Goal: Obtain resource: Obtain resource

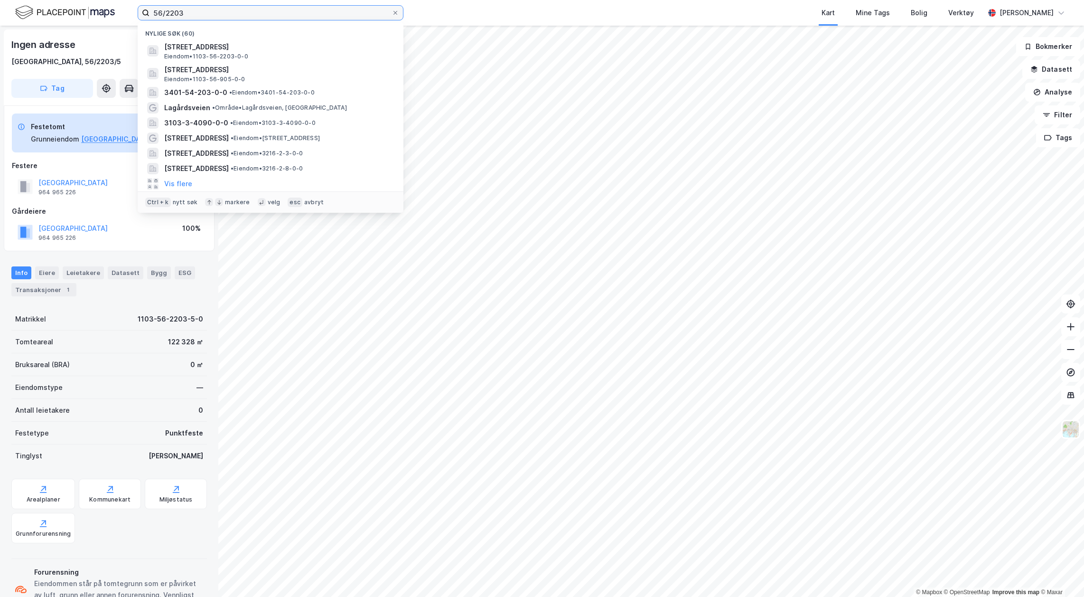
click at [354, 19] on input "56/2203" at bounding box center [271, 13] width 242 height 14
drag, startPoint x: 351, startPoint y: 17, endPoint x: 89, endPoint y: 14, distance: 262.6
click at [89, 14] on div "56/2203 Nylige søk (60) [STREET_ADDRESS] • 1103-56-2203-0-0 [STREET_ADDRESS] • …" at bounding box center [542, 13] width 1084 height 26
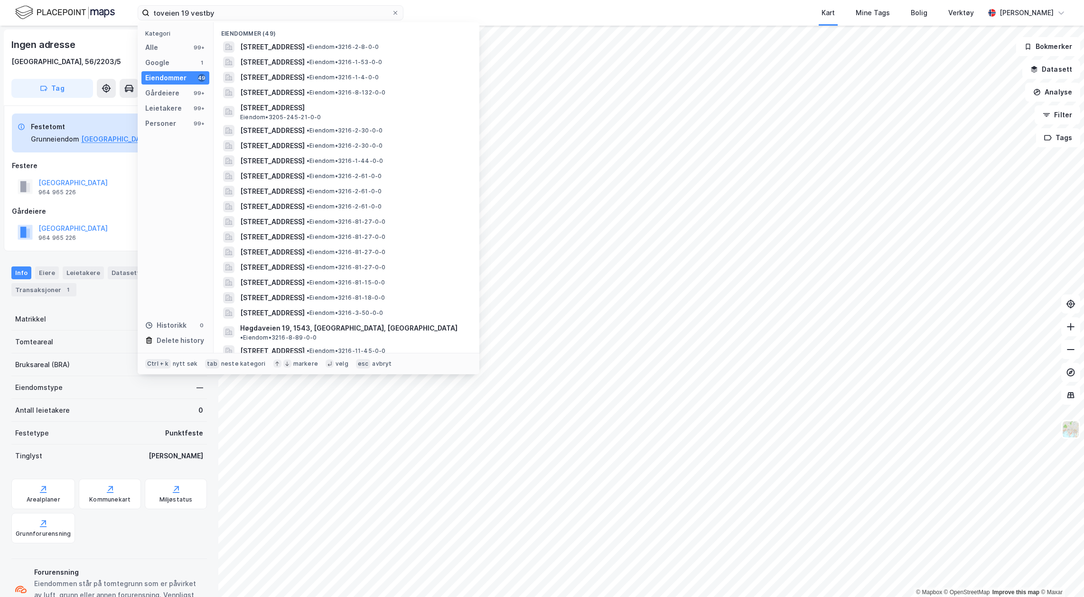
click at [379, 48] on span "• Eiendom • 3216-2-8-0-0" at bounding box center [343, 47] width 72 height 8
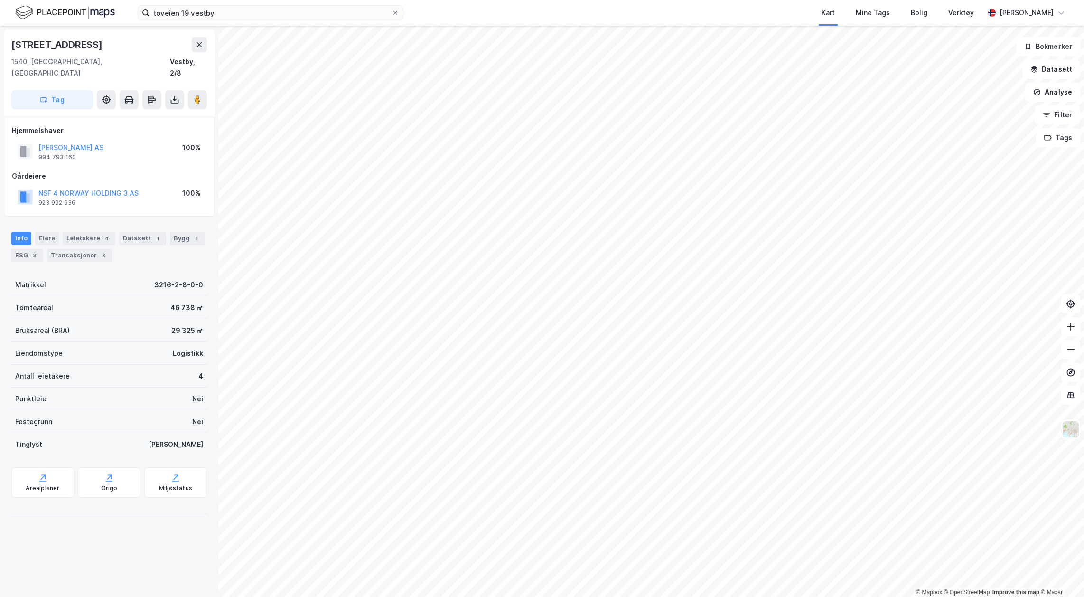
click at [176, 99] on icon at bounding box center [175, 100] width 4 height 2
click at [158, 111] on div "Last ned grunnbok" at bounding box center [133, 118] width 101 height 15
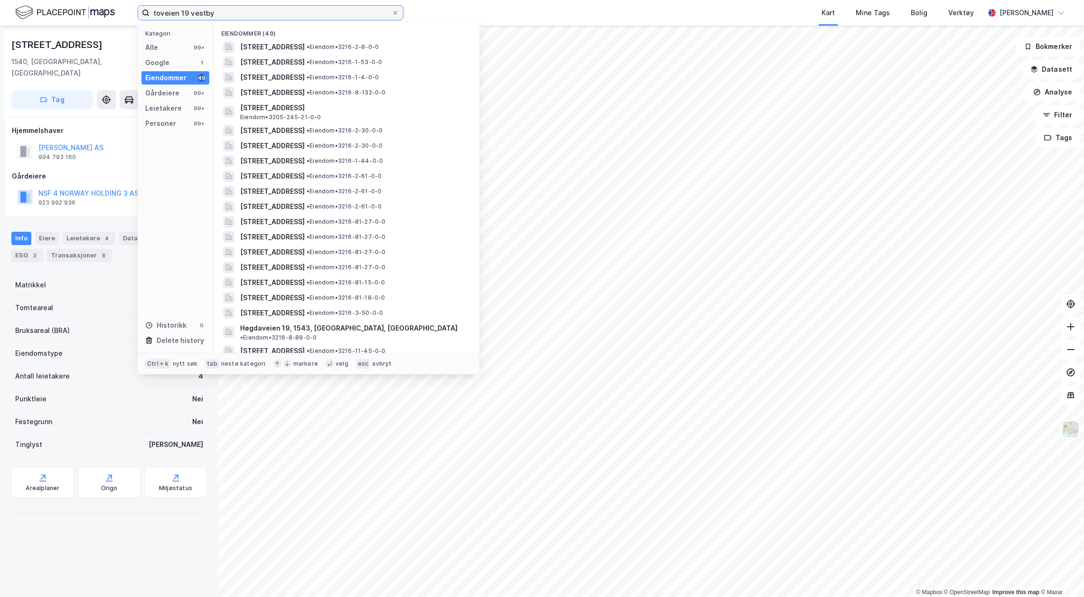
drag, startPoint x: 234, startPoint y: 15, endPoint x: 10, endPoint y: 13, distance: 223.6
click at [10, 13] on div "toveien 19 vestby Kategori Alle 99+ Google 1 Eiendommer 49 Gårdeiere 99+ Leieta…" at bounding box center [542, 13] width 1084 height 26
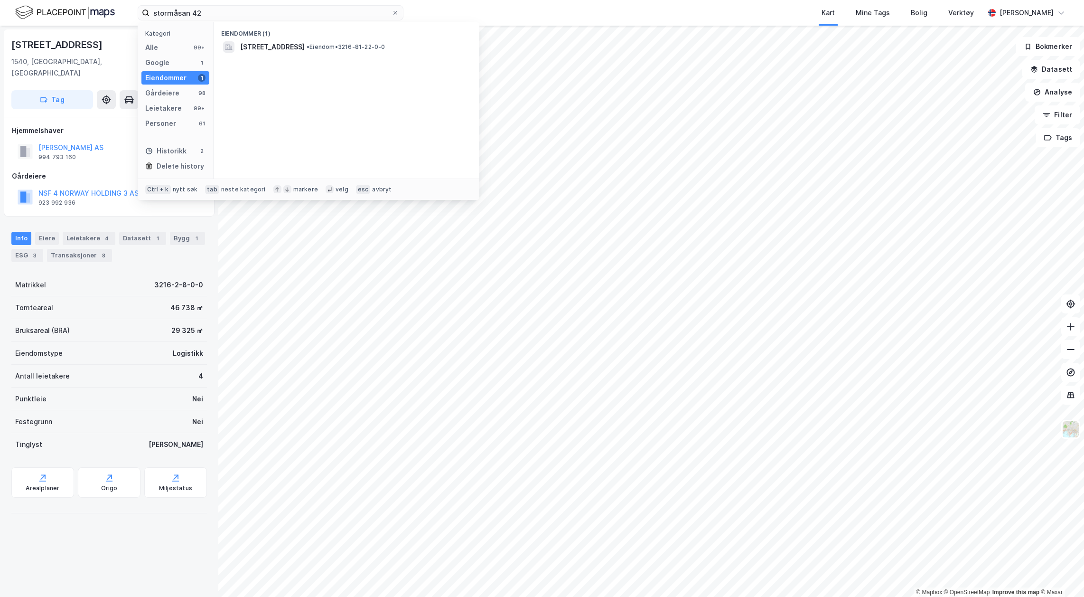
click at [305, 50] on span "[STREET_ADDRESS]" at bounding box center [272, 46] width 65 height 11
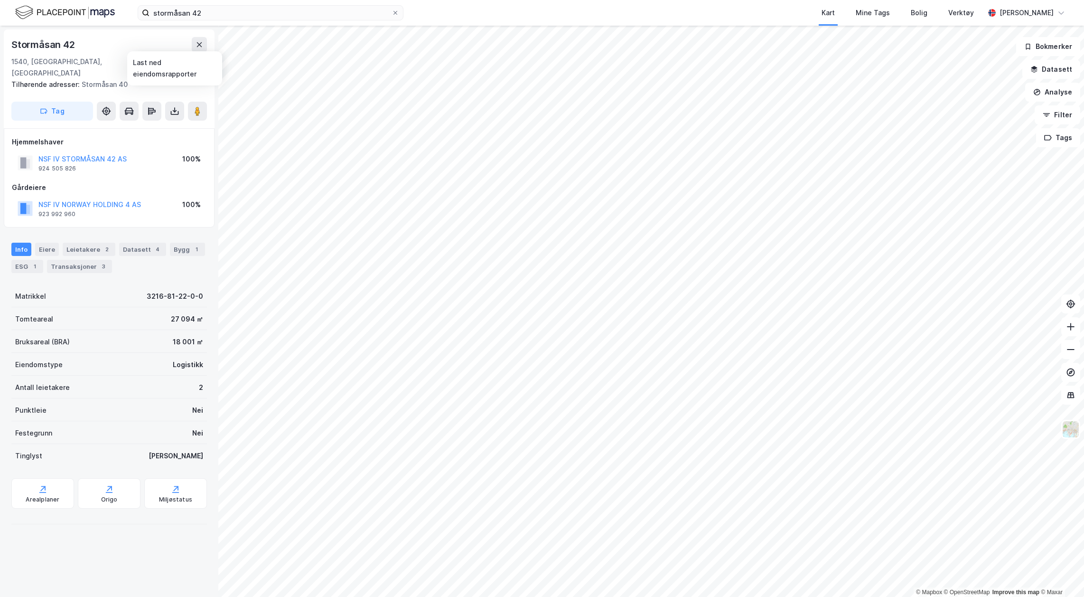
click at [176, 106] on icon at bounding box center [174, 110] width 9 height 9
click at [123, 126] on div "Last ned grunnbok" at bounding box center [127, 130] width 55 height 8
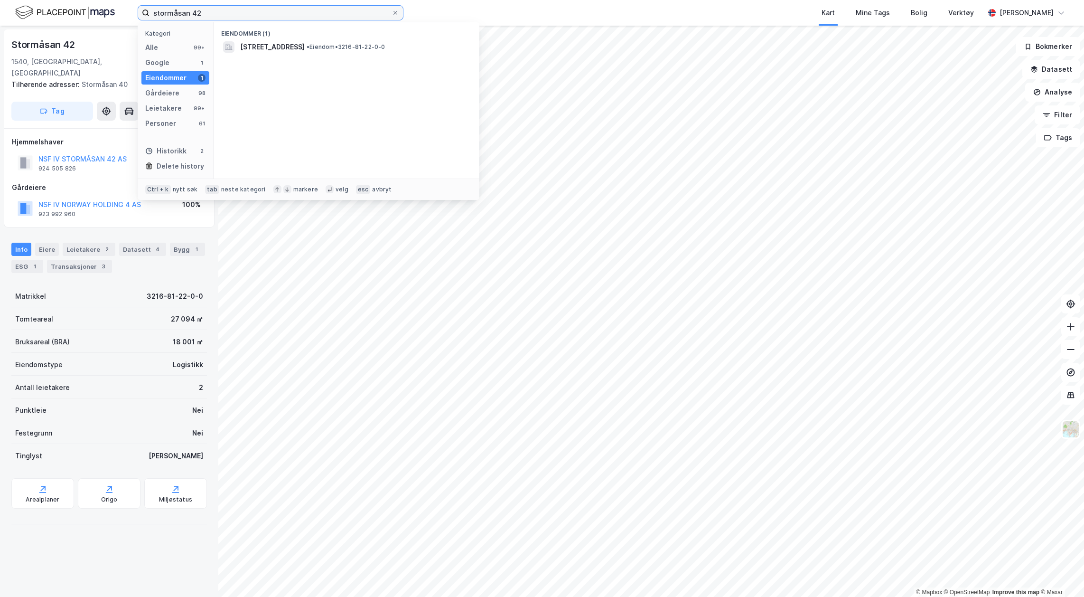
drag, startPoint x: 229, startPoint y: 16, endPoint x: 125, endPoint y: 28, distance: 104.7
click at [125, 28] on div "stormåsan 42 Kategori Alle 99+ Google 1 Eiendommer 1 Gårdeiere 98 Leietakere 99…" at bounding box center [542, 298] width 1084 height 597
type input "3/3139"
click at [341, 44] on span "• Eiendom • 3103-3-3139-0-0" at bounding box center [347, 47] width 84 height 8
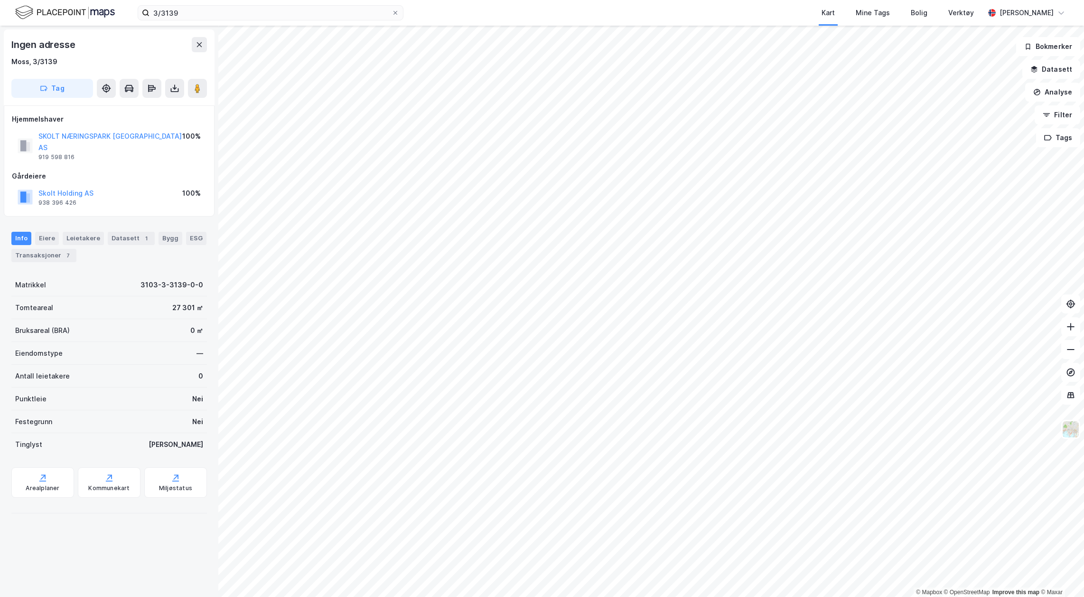
click at [179, 92] on icon at bounding box center [174, 88] width 9 height 9
click at [141, 108] on div "Last ned grunnbok" at bounding box center [127, 108] width 55 height 8
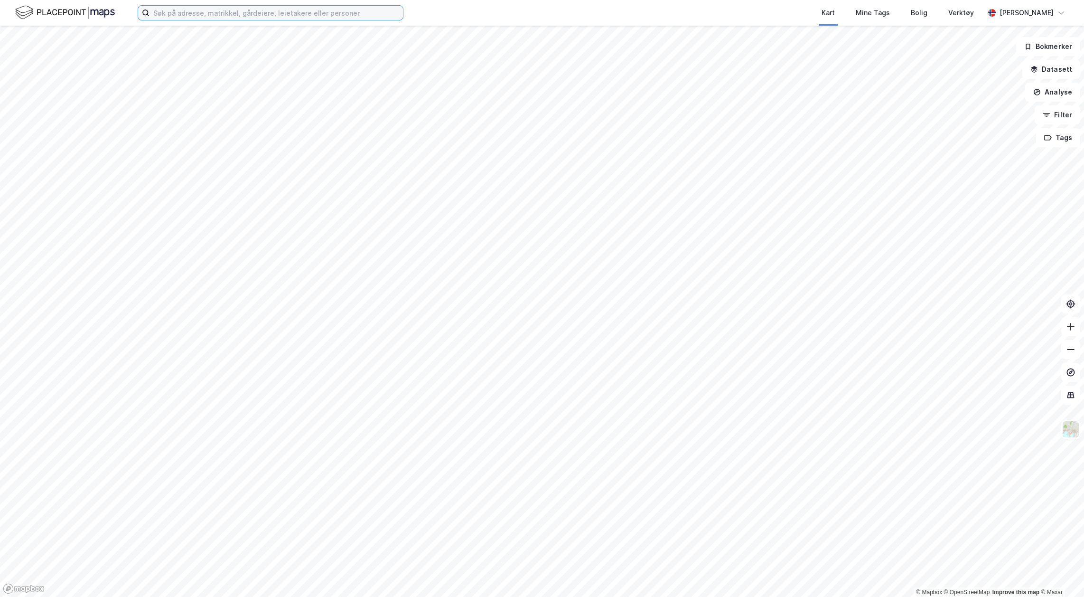
click at [258, 8] on input at bounding box center [277, 13] width 254 height 14
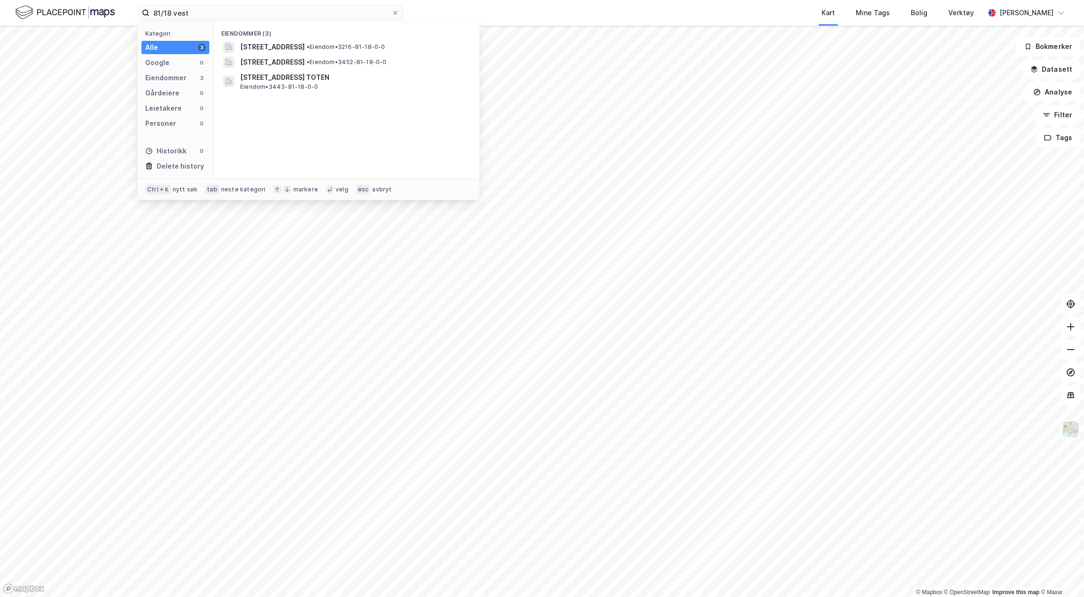
click at [305, 44] on span "[STREET_ADDRESS]" at bounding box center [272, 46] width 65 height 11
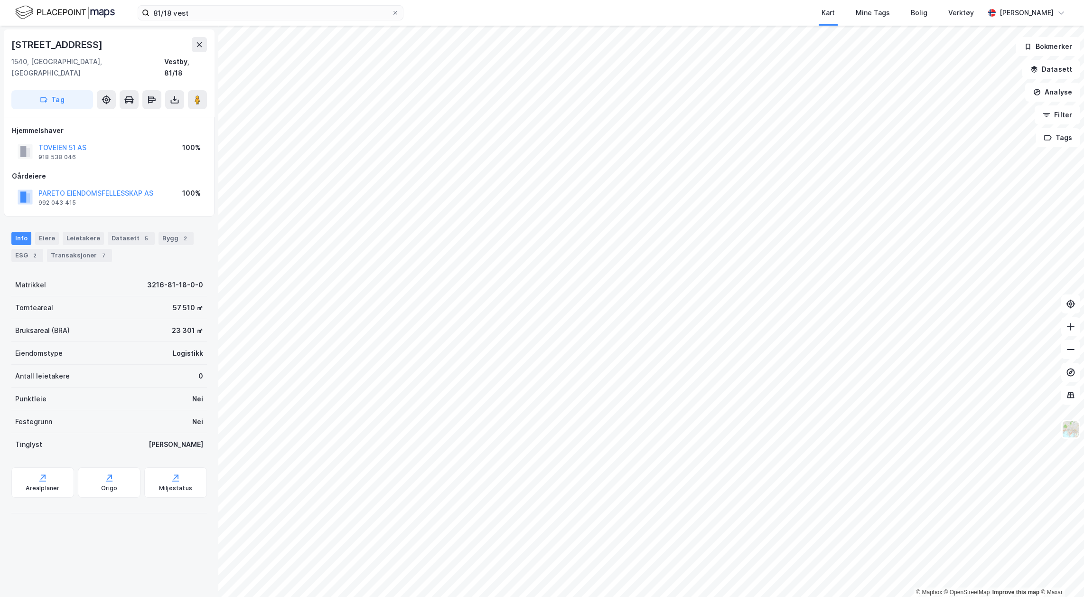
click at [174, 99] on icon at bounding box center [175, 100] width 4 height 2
click at [149, 115] on div "Last ned grunnbok" at bounding box center [127, 119] width 55 height 8
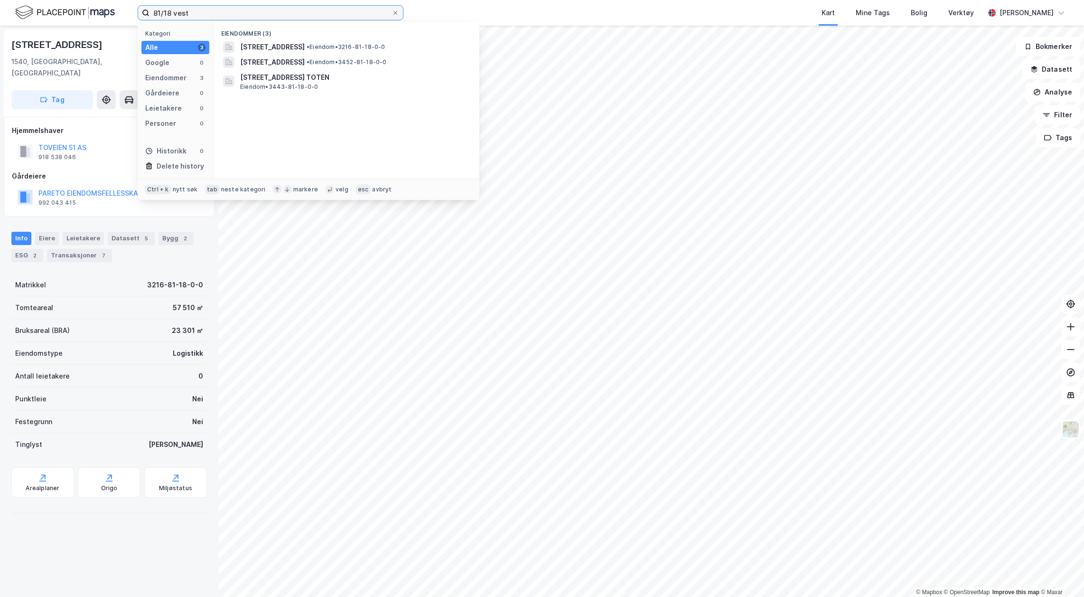
drag, startPoint x: 200, startPoint y: 13, endPoint x: 167, endPoint y: 16, distance: 33.4
click at [167, 16] on input "81/18 vest" at bounding box center [271, 13] width 242 height 14
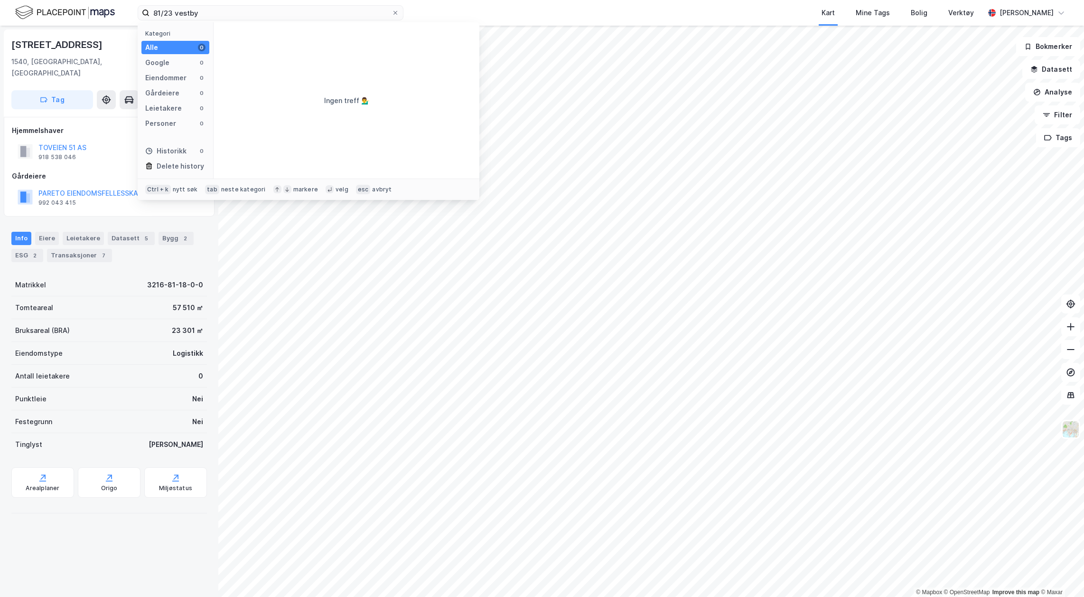
click at [186, 148] on div "Historikk 0" at bounding box center [175, 150] width 68 height 13
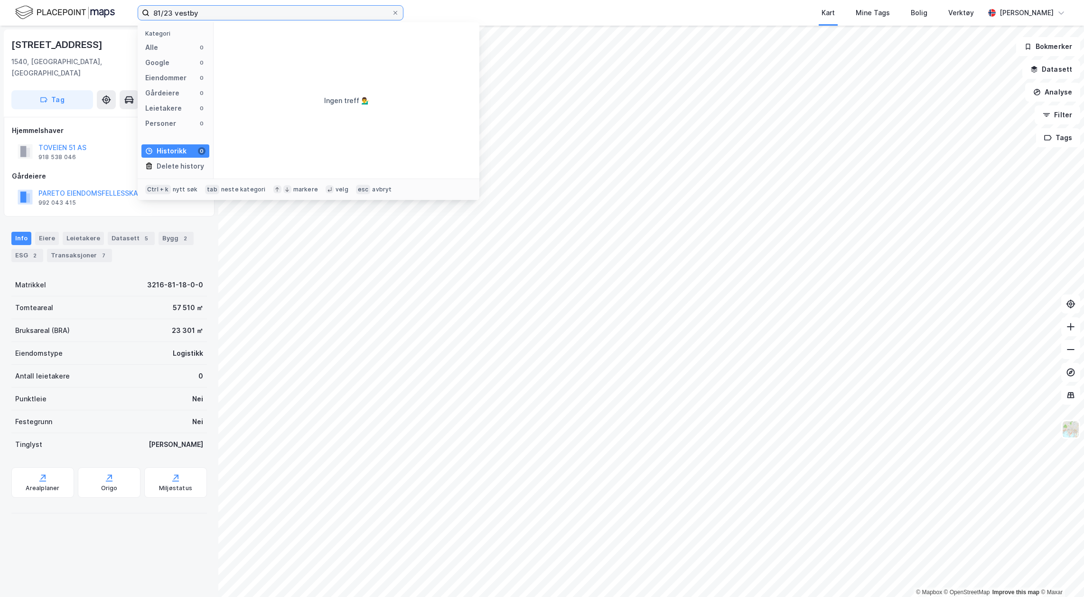
click at [293, 9] on input "81/23 vestby" at bounding box center [271, 13] width 242 height 14
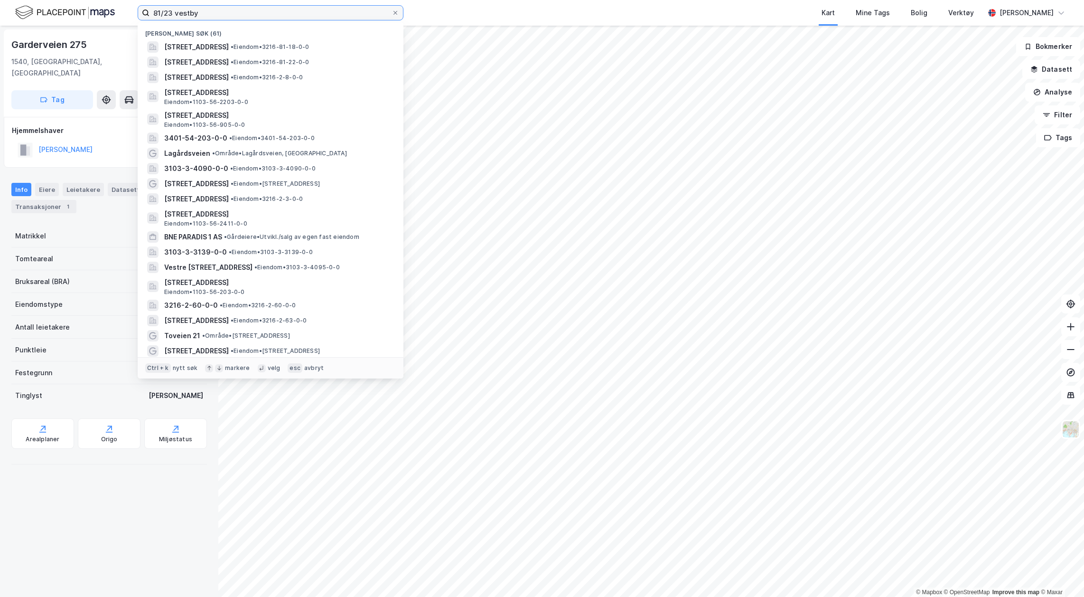
drag, startPoint x: 323, startPoint y: 9, endPoint x: 97, endPoint y: 18, distance: 226.6
click at [97, 18] on div "81/23 [PERSON_NAME] søk (61) Toveien 51, 1540, [GEOGRAPHIC_DATA], [GEOGRAPHIC_D…" at bounding box center [542, 13] width 1084 height 26
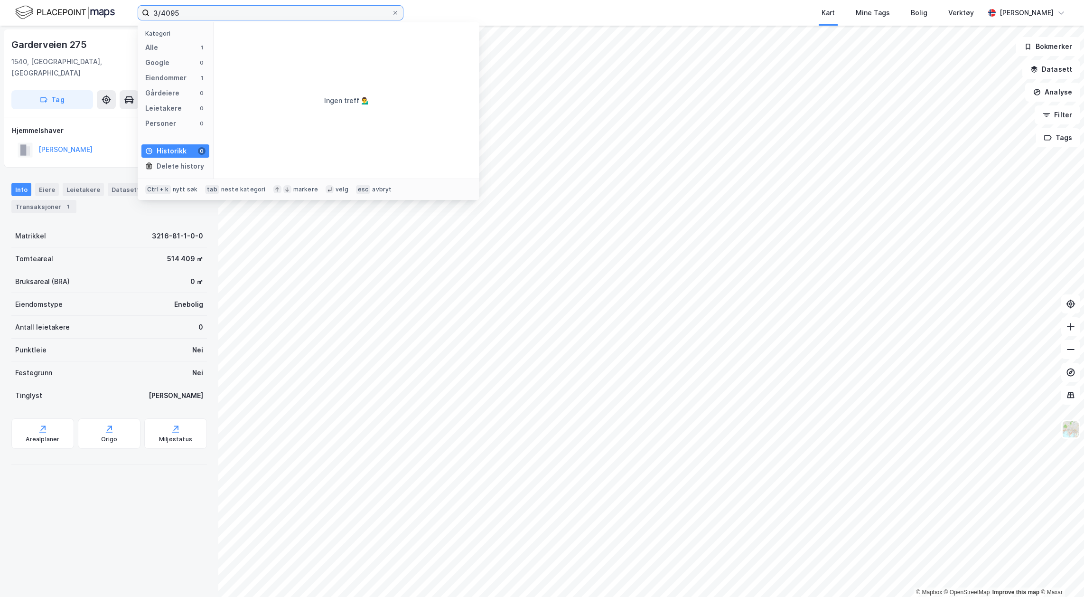
type input "3/4095"
click at [174, 74] on div "Eiendommer" at bounding box center [165, 77] width 41 height 11
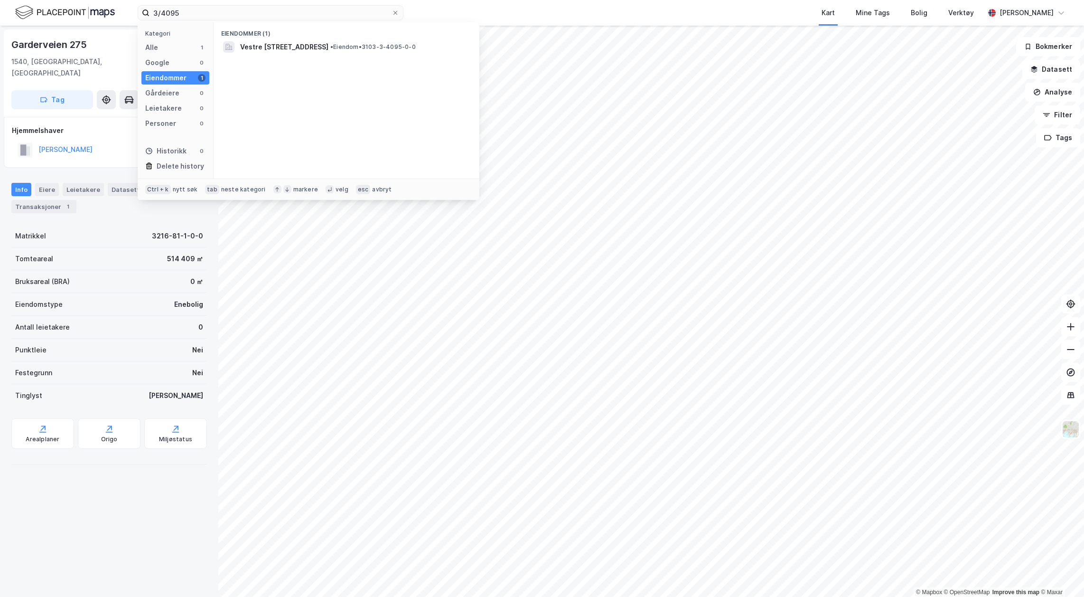
click at [308, 45] on span "Vestre [STREET_ADDRESS]" at bounding box center [284, 46] width 88 height 11
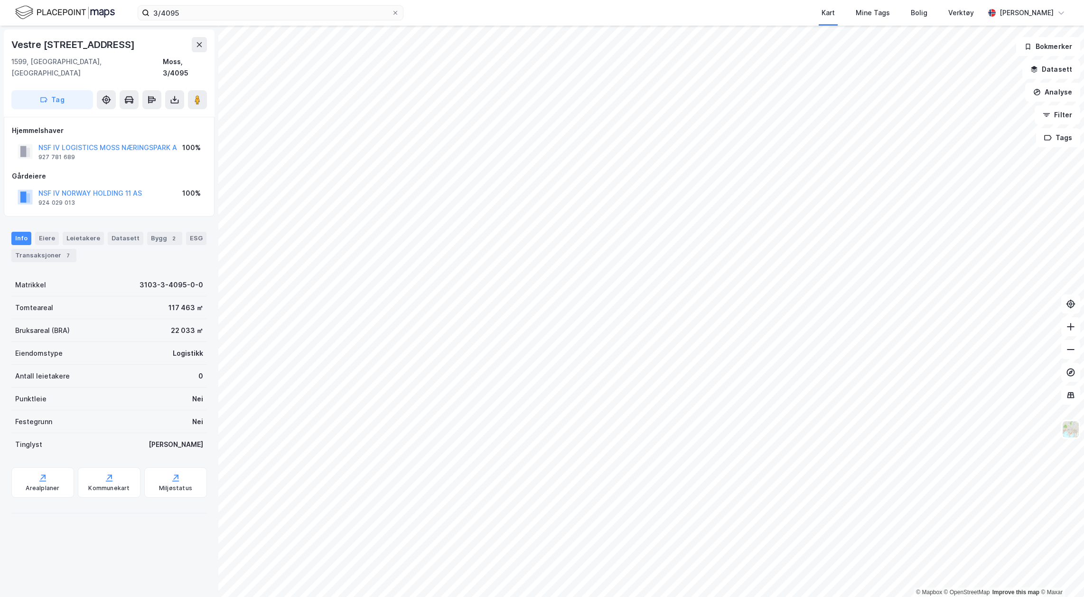
click at [179, 92] on button at bounding box center [174, 99] width 19 height 19
click at [153, 115] on div "Last ned grunnbok" at bounding box center [127, 119] width 55 height 8
drag, startPoint x: 1046, startPoint y: 0, endPoint x: 132, endPoint y: 108, distance: 920.3
click at [132, 115] on div "Last ned grunnbok" at bounding box center [127, 119] width 55 height 8
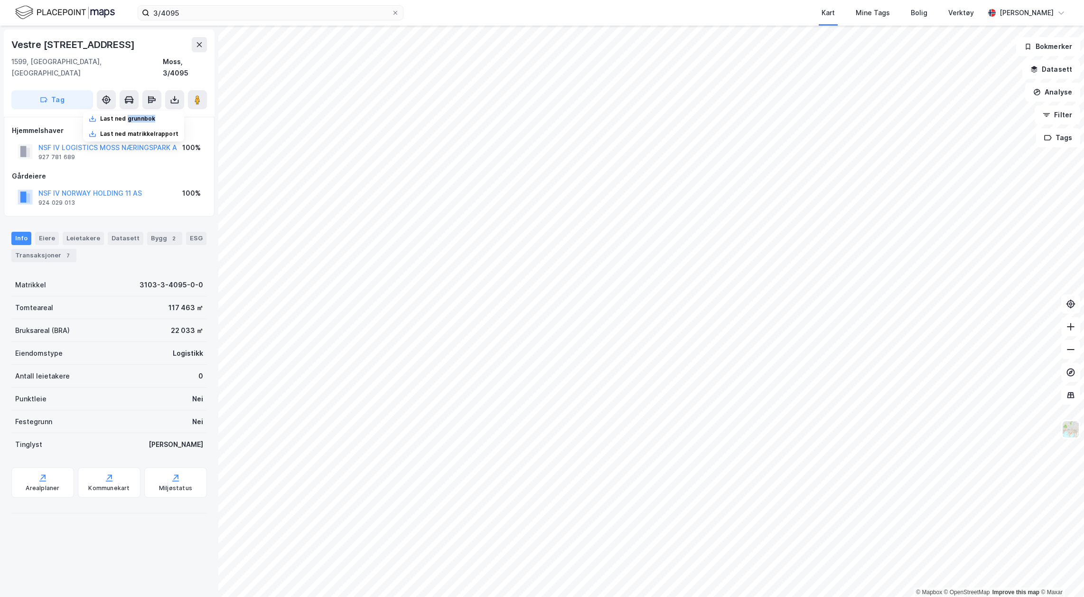
click at [156, 111] on div "Last ned grunnbok" at bounding box center [133, 118] width 101 height 15
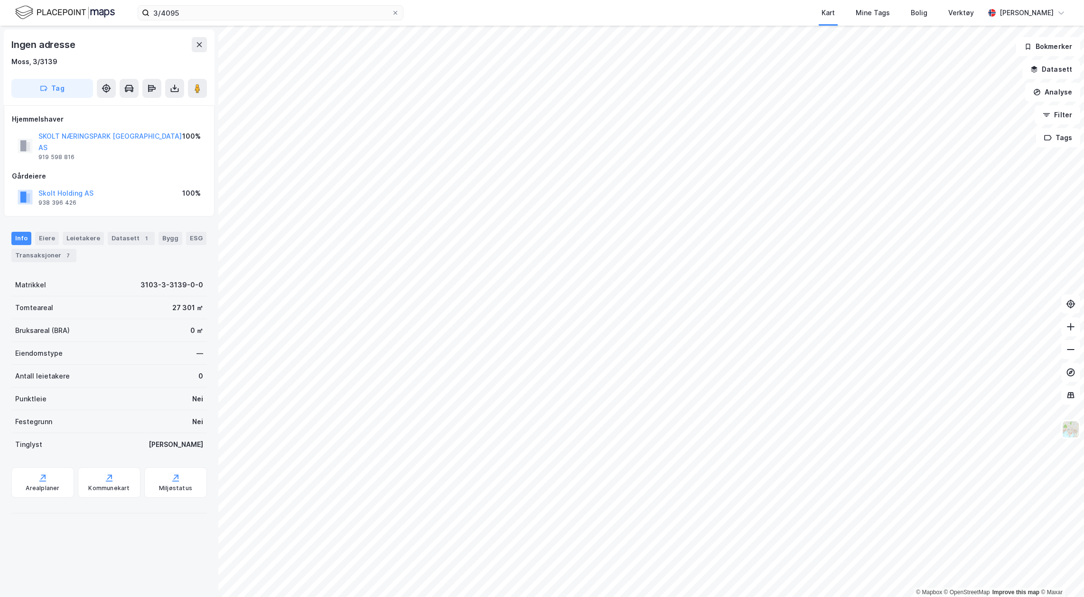
click at [179, 87] on button at bounding box center [174, 88] width 19 height 19
click at [150, 107] on div "Last ned grunnbok" at bounding box center [127, 108] width 55 height 8
